Goal: Transaction & Acquisition: Subscribe to service/newsletter

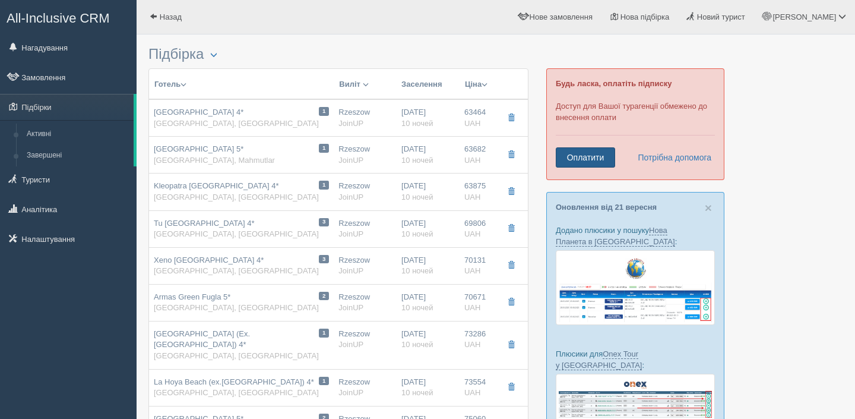
click at [572, 154] on link "Оплатити" at bounding box center [585, 157] width 59 height 20
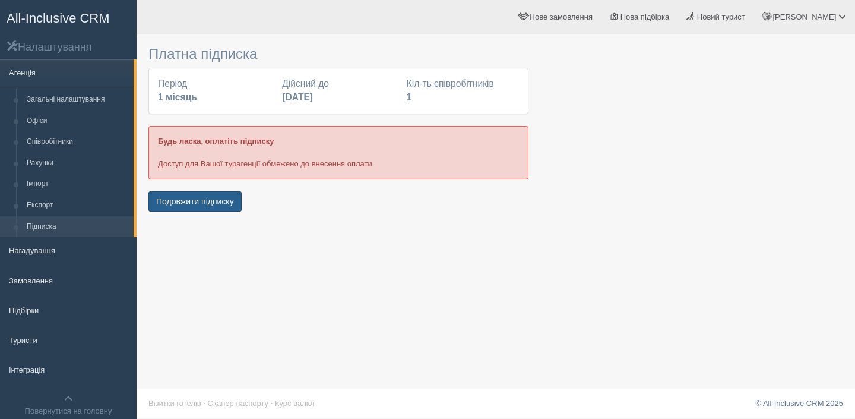
click at [208, 200] on button "Подовжити підписку" at bounding box center [194, 201] width 93 height 20
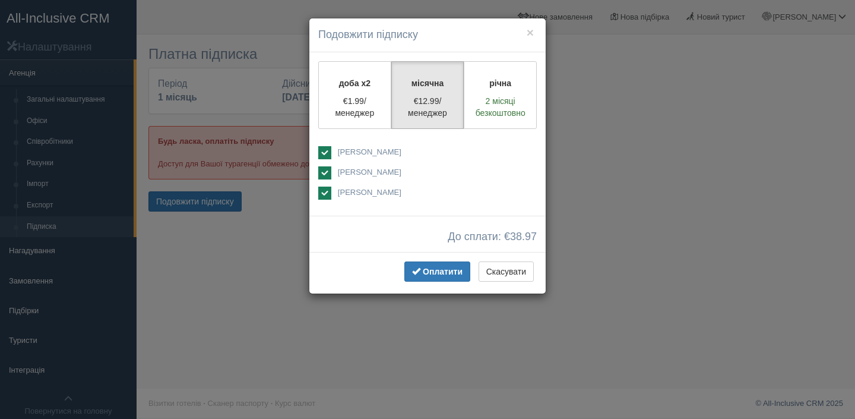
click at [343, 153] on span "[PERSON_NAME]" at bounding box center [370, 151] width 64 height 9
checkbox input "false"
click at [343, 189] on span "[PERSON_NAME]" at bounding box center [370, 192] width 64 height 9
checkbox input "false"
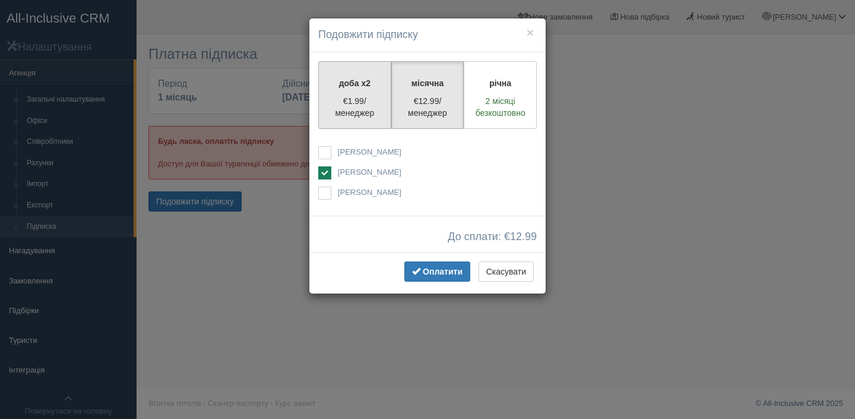
click at [354, 115] on p "€1.99/менеджер" at bounding box center [355, 107] width 58 height 24
radio input "true"
click at [451, 106] on p "€12.99/менеджер" at bounding box center [428, 107] width 58 height 24
radio input "true"
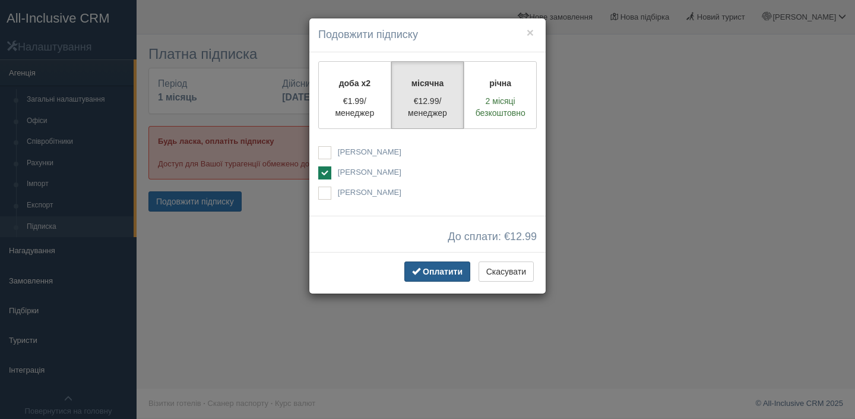
click at [413, 268] on span "button" at bounding box center [416, 271] width 8 height 8
